Goal: Task Accomplishment & Management: Complete application form

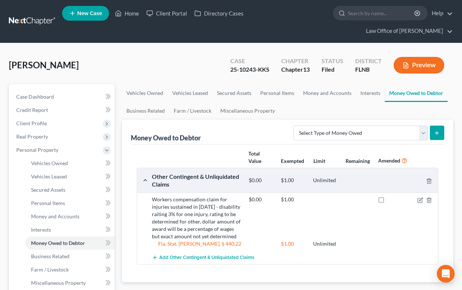
click at [137, 12] on link "Home" at bounding box center [126, 13] width 31 height 13
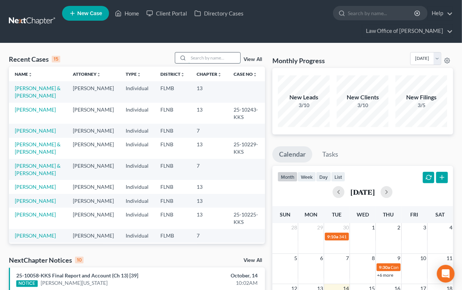
click at [202, 55] on input "search" at bounding box center [215, 58] width 52 height 11
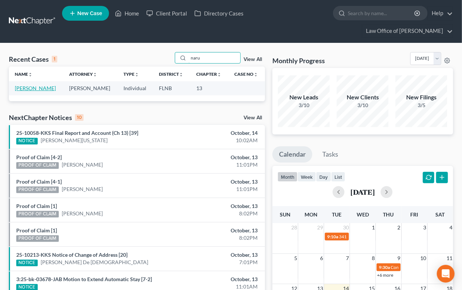
type input "naru"
click at [43, 91] on link "[PERSON_NAME]" at bounding box center [35, 88] width 41 height 6
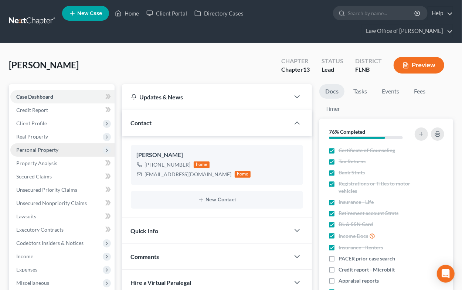
click at [42, 151] on span "Personal Property" at bounding box center [37, 150] width 42 height 6
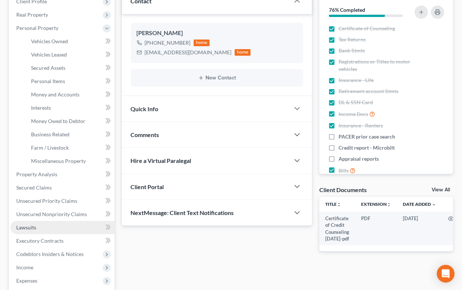
scroll to position [203, 0]
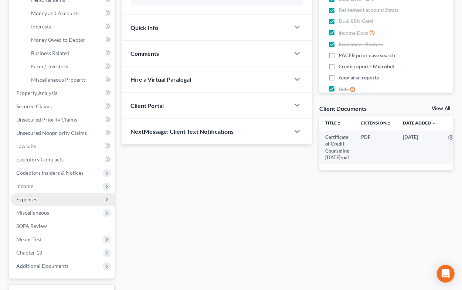
click at [58, 198] on span "Expenses" at bounding box center [62, 199] width 104 height 13
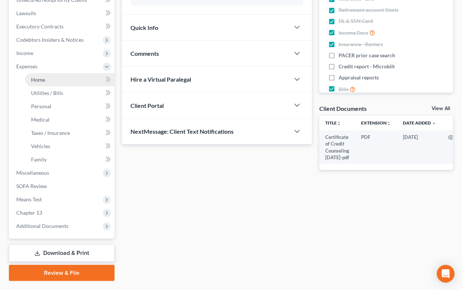
click at [34, 80] on span "Home" at bounding box center [38, 80] width 14 height 6
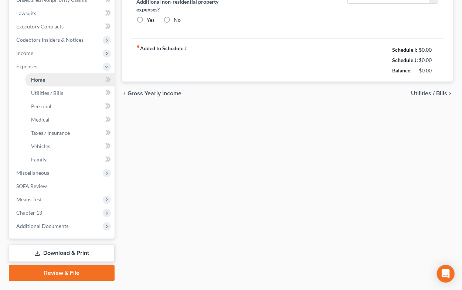
type input "1,050.00"
type input "0.00"
radio input "true"
type input "23.41"
type input "0.00"
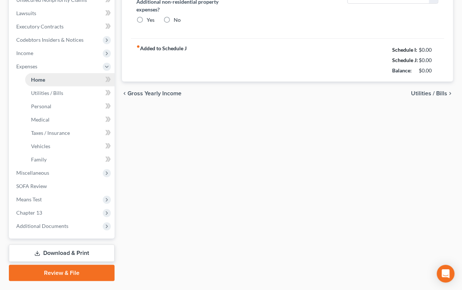
type input "0.00"
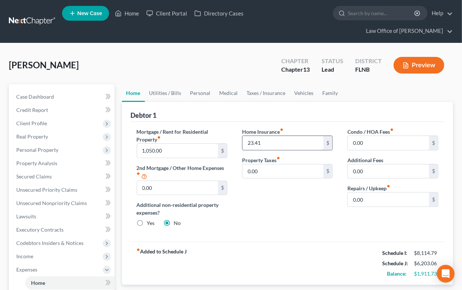
drag, startPoint x: 248, startPoint y: 143, endPoint x: 279, endPoint y: 147, distance: 31.7
click at [279, 147] on input "23.41" at bounding box center [283, 143] width 81 height 14
type input "23.76"
click at [337, 201] on div "Home Insurance fiber_manual_record 23.76 $ Property Taxes fiber_manual_record 0…" at bounding box center [287, 180] width 105 height 105
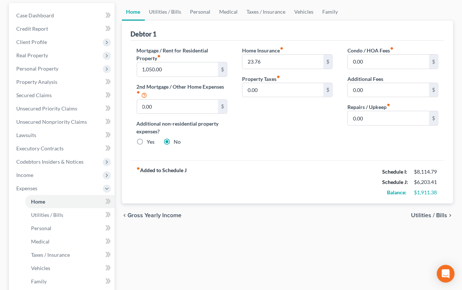
click at [418, 216] on span "Utilities / Bills" at bounding box center [429, 216] width 36 height 6
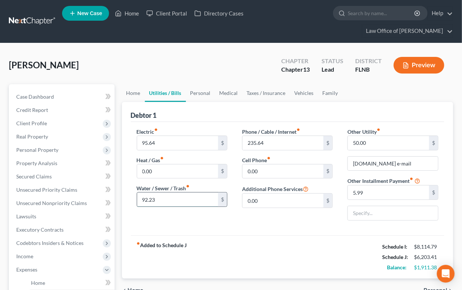
drag, startPoint x: 141, startPoint y: 196, endPoint x: 165, endPoint y: 197, distance: 23.7
click at [165, 197] on input "92.23" at bounding box center [177, 200] width 81 height 14
type input "115.00"
drag, startPoint x: 353, startPoint y: 145, endPoint x: 429, endPoint y: 155, distance: 77.2
click at [429, 155] on div "Other Utility fiber_manual_record 50.00 $ [DOMAIN_NAME] e-mail Other Installmen…" at bounding box center [392, 177] width 105 height 99
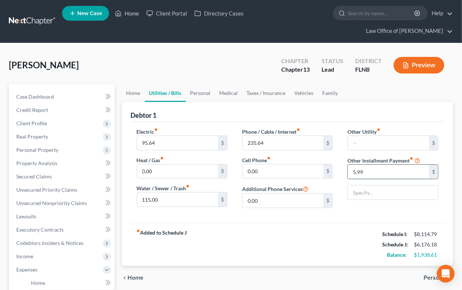
drag, startPoint x: 351, startPoint y: 167, endPoint x: 375, endPoint y: 169, distance: 23.4
click at [375, 169] on input "5.99" at bounding box center [388, 172] width 81 height 14
click at [246, 139] on input "235.64" at bounding box center [283, 143] width 81 height 14
type input "260.99"
click at [431, 277] on span "Personal" at bounding box center [436, 278] width 24 height 6
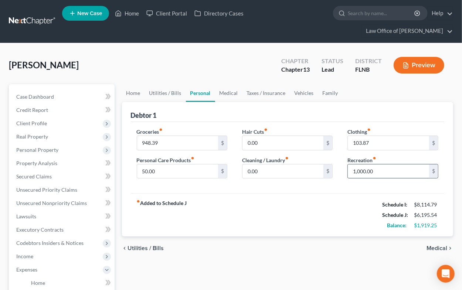
drag, startPoint x: 353, startPoint y: 169, endPoint x: 383, endPoint y: 174, distance: 30.0
click at [383, 174] on input "1,000.00" at bounding box center [388, 172] width 81 height 14
type input "200"
click at [437, 248] on span "Medical" at bounding box center [437, 249] width 21 height 6
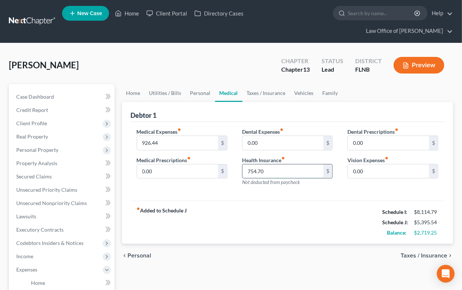
click at [247, 170] on input "754.70" at bounding box center [283, 172] width 81 height 14
type input "569.70"
click at [424, 256] on span "Taxes / Insurance" at bounding box center [424, 256] width 47 height 6
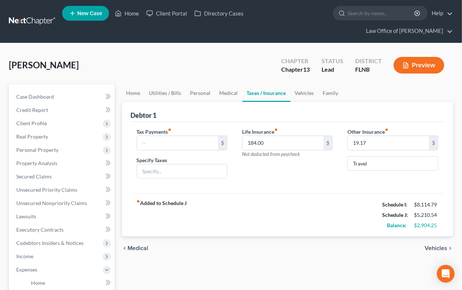
click at [435, 250] on span "Vehicles" at bounding box center [436, 249] width 23 height 6
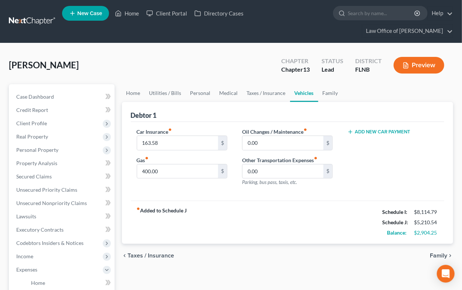
click at [432, 255] on span "Family" at bounding box center [438, 256] width 17 height 6
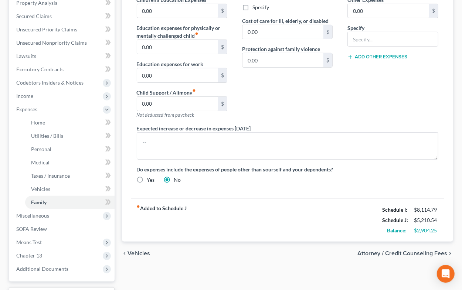
scroll to position [163, 0]
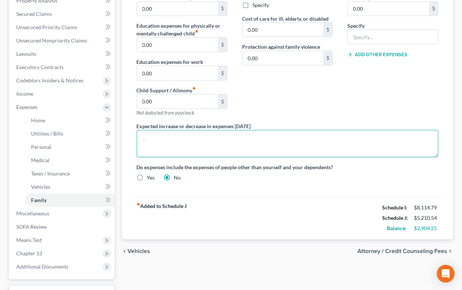
click at [158, 138] on textarea at bounding box center [288, 143] width 302 height 27
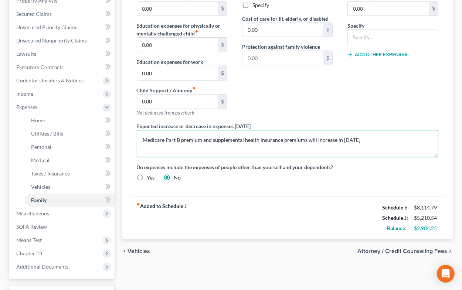
type textarea "Medicare Part B premium and supplemental health insurance premiums will increas…"
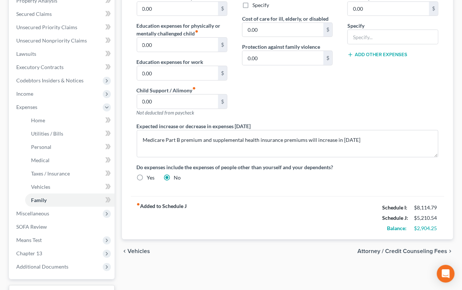
click at [372, 251] on span "Attorney / Credit Counseling Fees" at bounding box center [403, 252] width 90 height 6
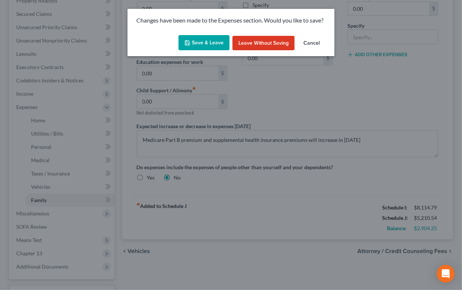
click at [215, 44] on button "Save & Leave" at bounding box center [204, 43] width 51 height 16
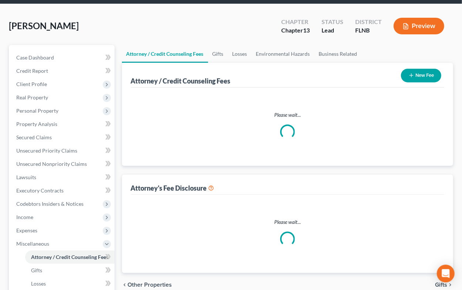
select select "3"
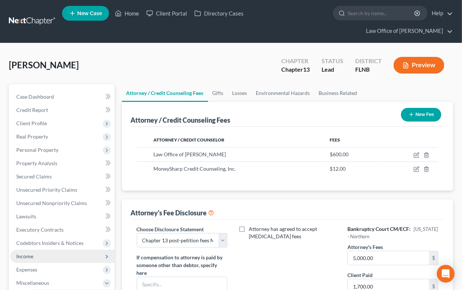
click at [54, 256] on span "Income" at bounding box center [62, 256] width 104 height 13
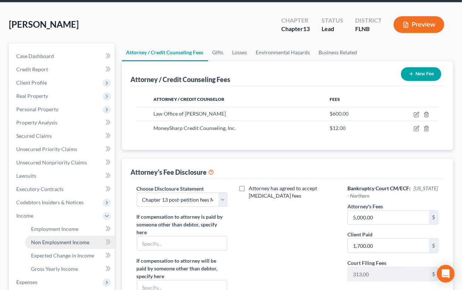
click at [57, 245] on span "Non Employment Income" at bounding box center [60, 242] width 58 height 6
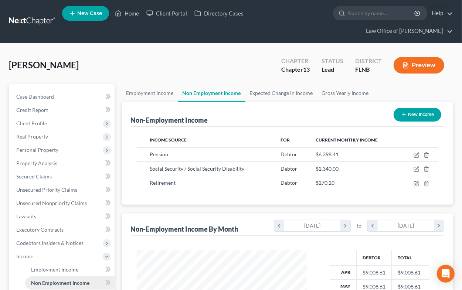
scroll to position [132, 185]
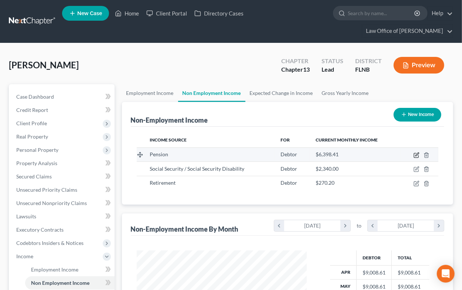
click at [420, 157] on icon "button" at bounding box center [417, 155] width 6 height 6
select select "2"
select select "0"
